Goal: Task Accomplishment & Management: Use online tool/utility

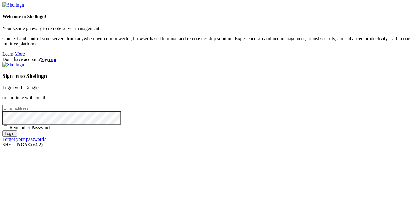
click at [55, 105] on input "email" at bounding box center [28, 108] width 52 height 6
paste input "[EMAIL_ADDRESS][DOMAIN_NAME]"
type input "[EMAIL_ADDRESS][DOMAIN_NAME]"
click at [17, 136] on input "Login" at bounding box center [9, 133] width 15 height 6
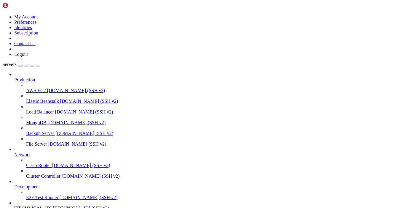
scroll to position [32, 0]
click at [46, 205] on span "[TECHNICAL_ID]" at bounding box center [32, 207] width 37 height 5
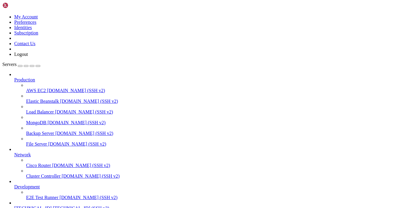
type input "/rekv"
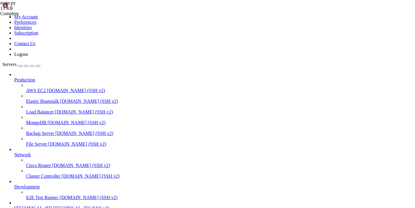
drag, startPoint x: 213, startPoint y: 70, endPoint x: 97, endPoint y: 72, distance: 115.6
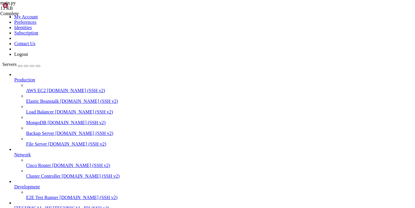
type textarea "• if no record for this chat → prompt: "напишите наличие одним сообщением в фор…"
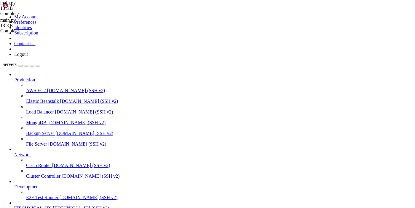
type textarea "pass"
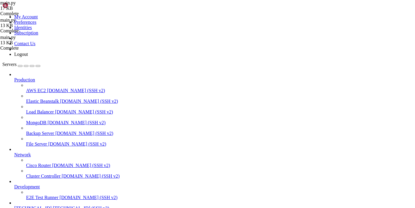
drag, startPoint x: 94, startPoint y: 87, endPoint x: 86, endPoint y: 66, distance: 23.2
paste textarea "]"
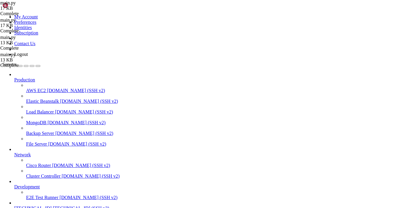
type textarea "]"
drag, startPoint x: 57, startPoint y: 391, endPoint x: 112, endPoint y: 388, distance: 54.6
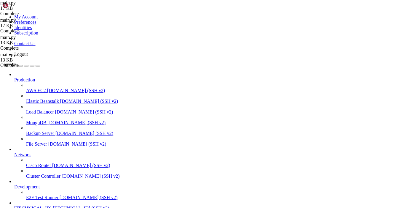
drag, startPoint x: 58, startPoint y: 395, endPoint x: 111, endPoint y: 395, distance: 53.4
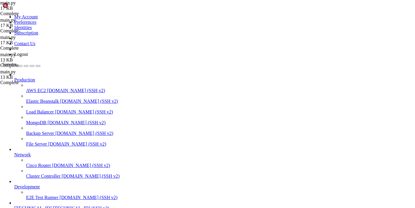
type textarea "pass"
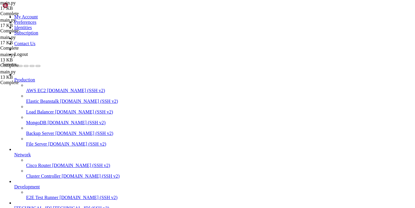
paste textarea
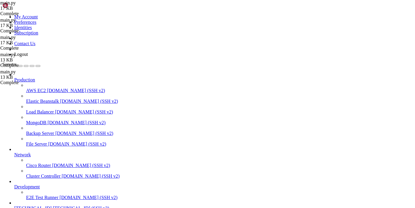
drag, startPoint x: 57, startPoint y: 397, endPoint x: 110, endPoint y: 396, distance: 53.1
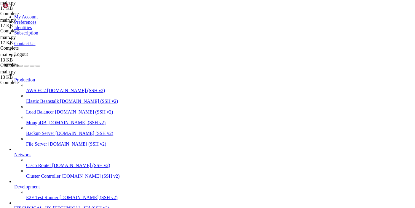
type textarea "pass"
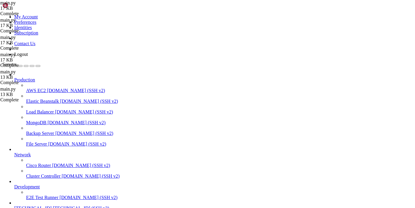
scroll to position [1991, 0]
drag, startPoint x: 58, startPoint y: 386, endPoint x: 117, endPoint y: 383, distance: 58.8
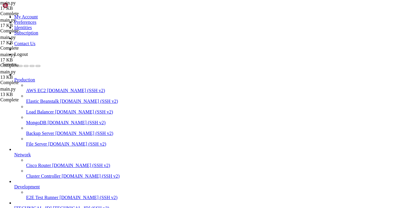
drag, startPoint x: 114, startPoint y: 379, endPoint x: 65, endPoint y: 377, distance: 48.4
drag, startPoint x: 60, startPoint y: 376, endPoint x: 112, endPoint y: 377, distance: 51.9
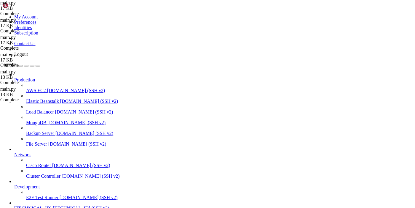
drag, startPoint x: 58, startPoint y: 377, endPoint x: 110, endPoint y: 377, distance: 52.2
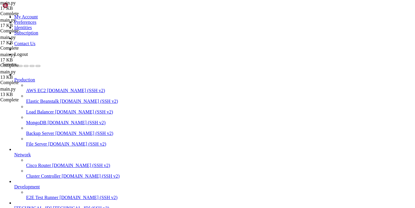
scroll to position [89, 0]
type textarea "pass"
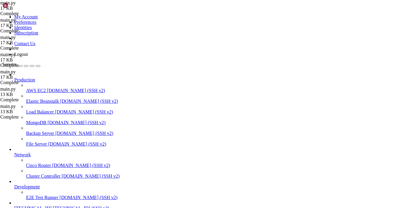
scroll to position [1999, 0]
drag, startPoint x: 58, startPoint y: 445, endPoint x: 116, endPoint y: 446, distance: 58.4
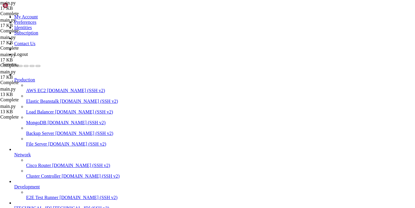
drag, startPoint x: 82, startPoint y: 480, endPoint x: 87, endPoint y: 482, distance: 5.8
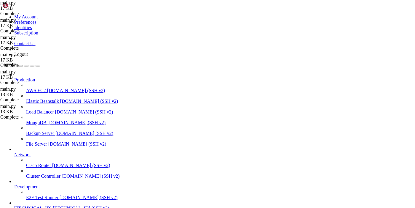
drag, startPoint x: 57, startPoint y: 451, endPoint x: 118, endPoint y: 451, distance: 60.8
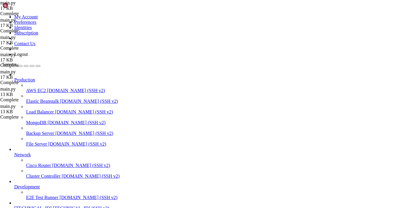
type textarea "pass"
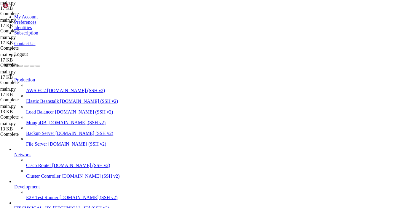
scroll to position [2124, 0]
drag, startPoint x: 187, startPoint y: 85, endPoint x: 111, endPoint y: 60, distance: 79.3
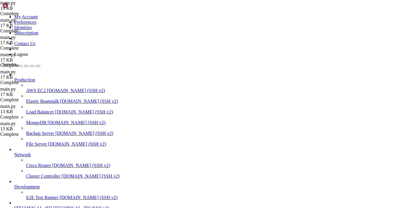
drag, startPoint x: 112, startPoint y: 390, endPoint x: 57, endPoint y: 391, distance: 55.2
drag, startPoint x: 58, startPoint y: 398, endPoint x: 109, endPoint y: 395, distance: 51.1
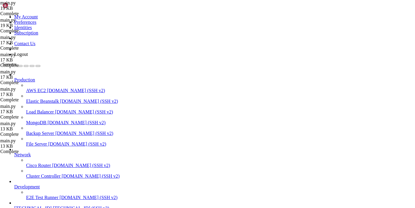
type textarea "pass"
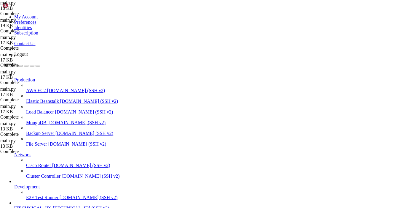
drag, startPoint x: 58, startPoint y: 401, endPoint x: 122, endPoint y: 401, distance: 64.0
drag, startPoint x: 65, startPoint y: 407, endPoint x: 118, endPoint y: 404, distance: 52.8
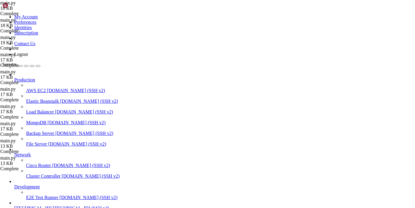
type textarea "pass"
drag, startPoint x: 58, startPoint y: 446, endPoint x: 115, endPoint y: 443, distance: 57.6
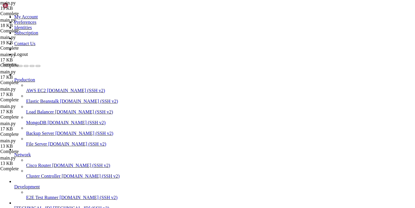
drag, startPoint x: 58, startPoint y: 445, endPoint x: 112, endPoint y: 445, distance: 54.0
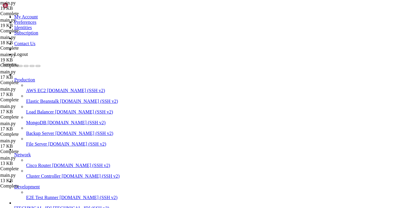
type textarea "pass"
drag, startPoint x: 58, startPoint y: 444, endPoint x: 114, endPoint y: 447, distance: 56.1
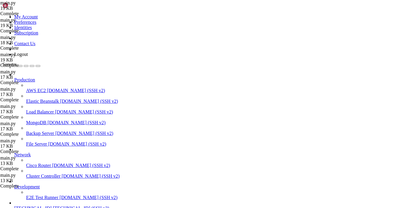
drag, startPoint x: 58, startPoint y: 445, endPoint x: 109, endPoint y: 444, distance: 51.6
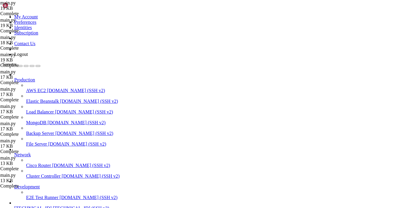
type textarea """""
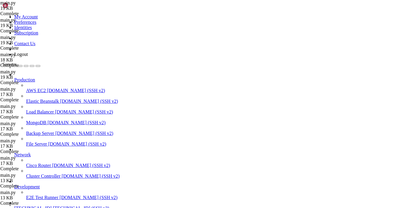
drag, startPoint x: 121, startPoint y: 106, endPoint x: 97, endPoint y: 105, distance: 24.6
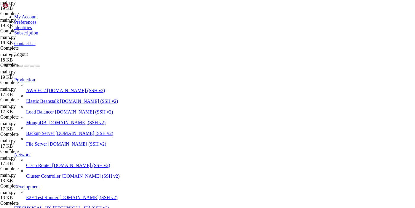
drag, startPoint x: 97, startPoint y: 110, endPoint x: 121, endPoint y: 110, distance: 24.0
paste textarea "3123860873"
type textarea "]"
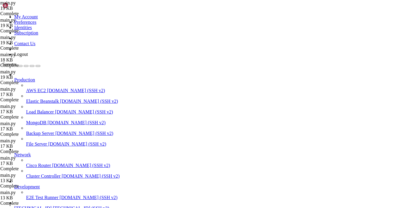
drag, startPoint x: 57, startPoint y: 445, endPoint x: 113, endPoint y: 445, distance: 56.0
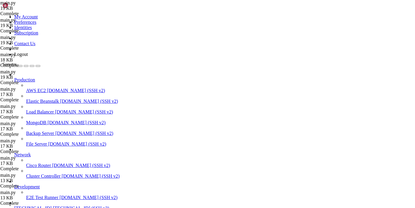
scroll to position [241, 0]
drag, startPoint x: 57, startPoint y: 446, endPoint x: 114, endPoint y: 445, distance: 56.9
